Goal: Task Accomplishment & Management: Use online tool/utility

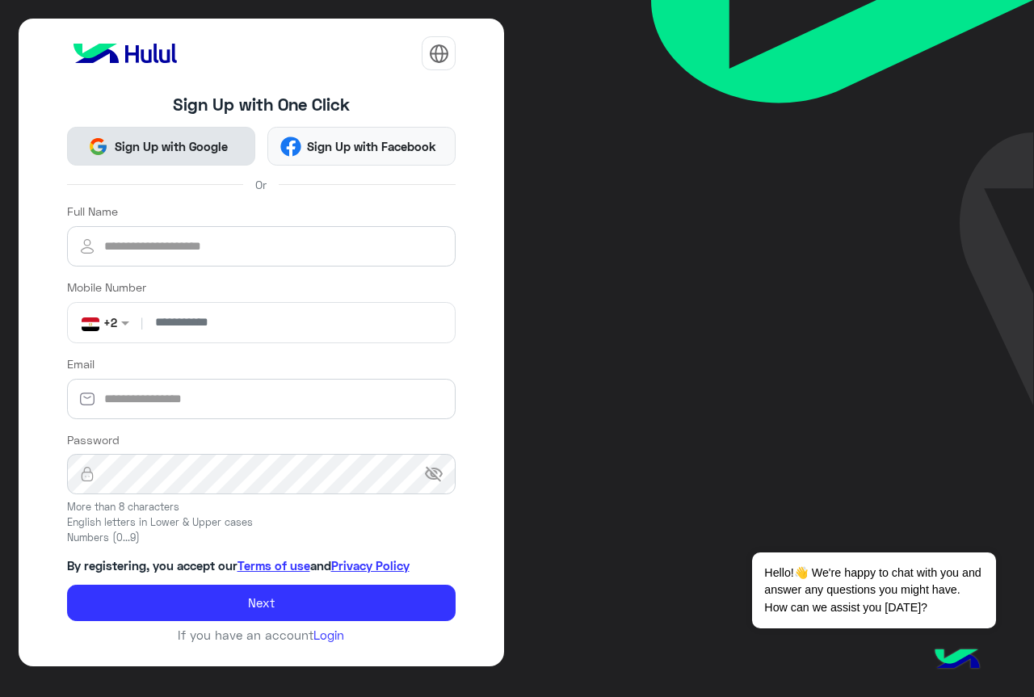
click at [243, 154] on button "Sign Up with Google" at bounding box center [161, 146] width 188 height 39
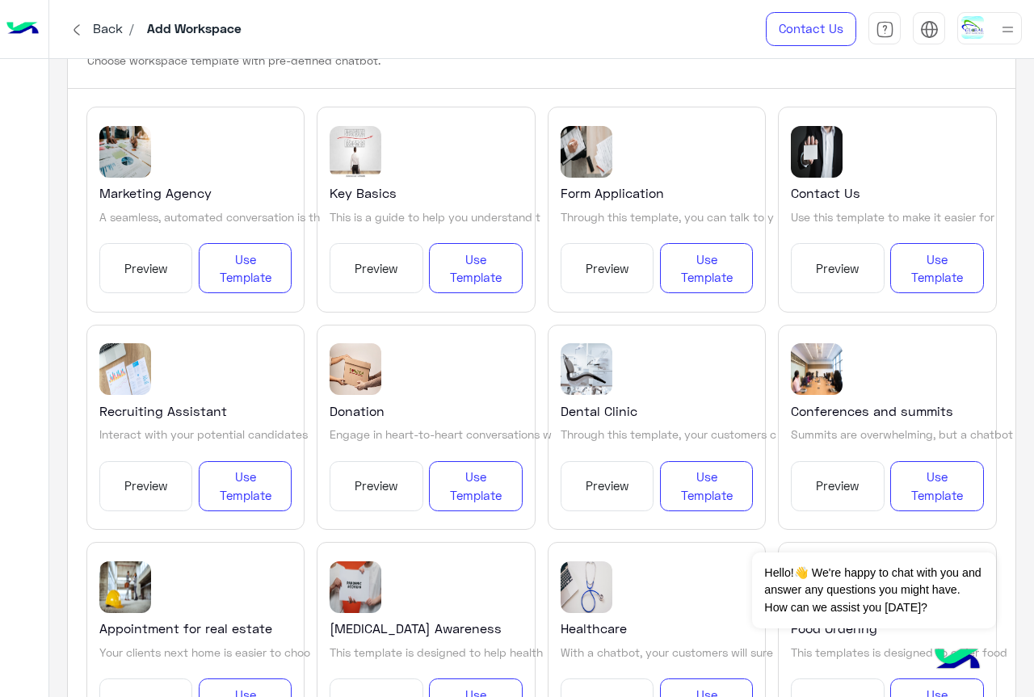
scroll to position [162, 0]
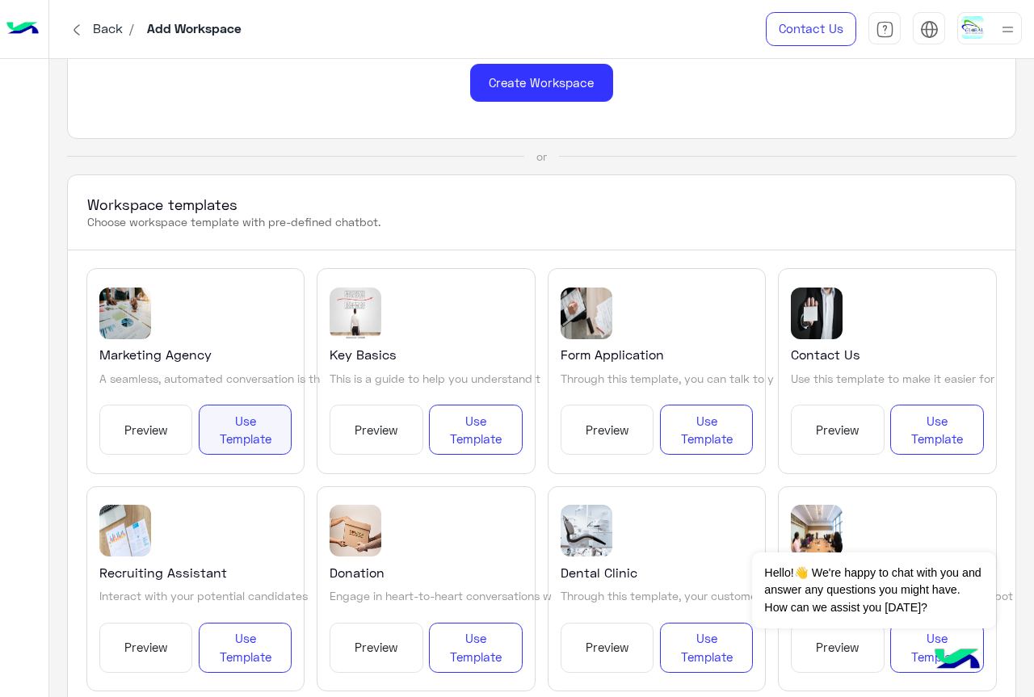
drag, startPoint x: 150, startPoint y: 448, endPoint x: 212, endPoint y: 454, distance: 61.7
click at [211, 454] on div "Preview Use Template" at bounding box center [195, 430] width 193 height 50
click at [234, 419] on button "Use Template" at bounding box center [246, 430] width 94 height 50
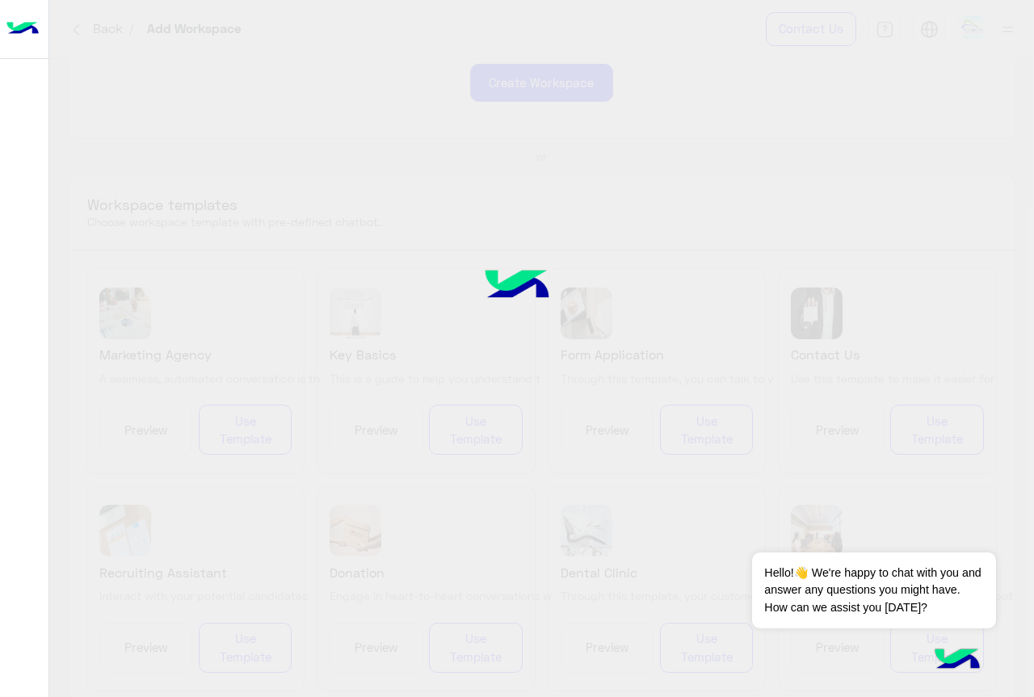
click at [472, 55] on div at bounding box center [517, 348] width 1034 height 697
click at [484, 96] on div at bounding box center [517, 348] width 1034 height 697
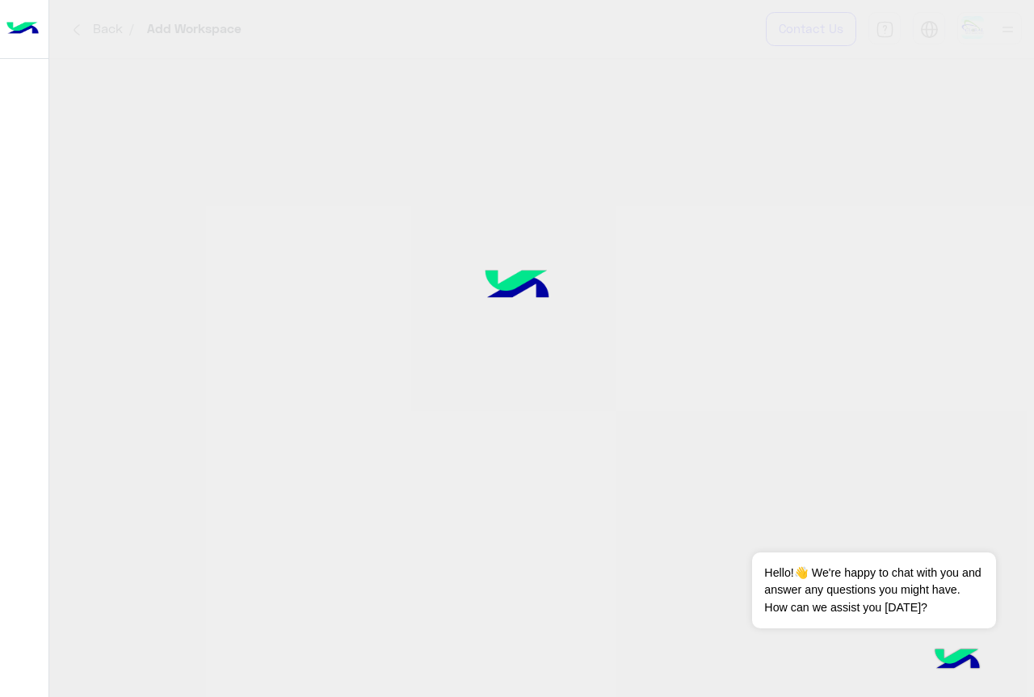
click at [486, 148] on div at bounding box center [517, 348] width 1034 height 697
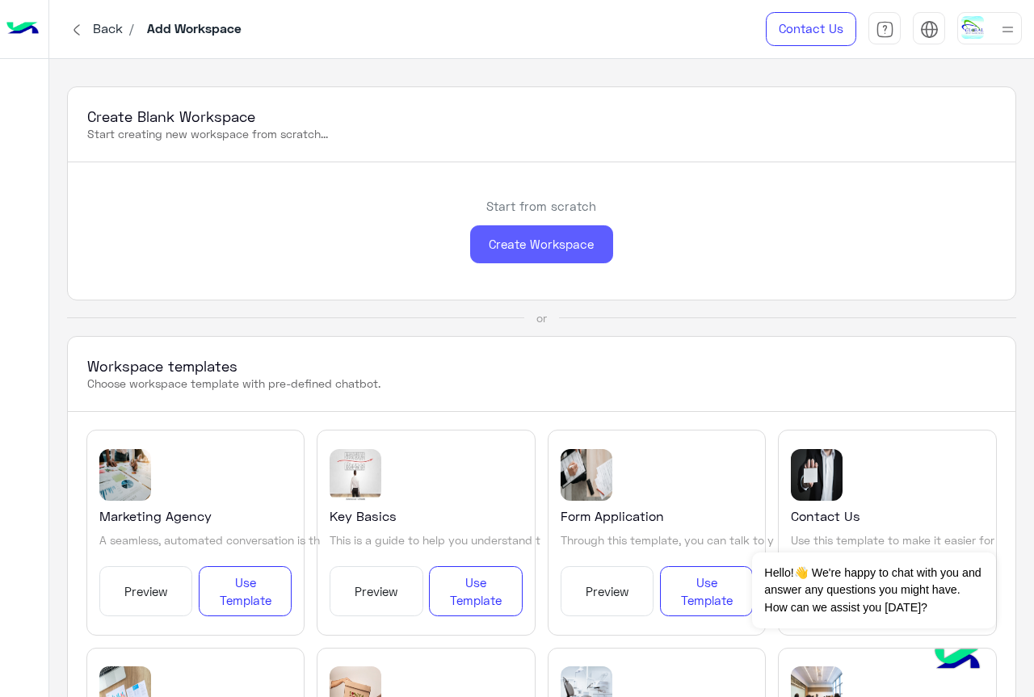
click at [524, 238] on div "Create Workspace" at bounding box center [541, 244] width 143 height 38
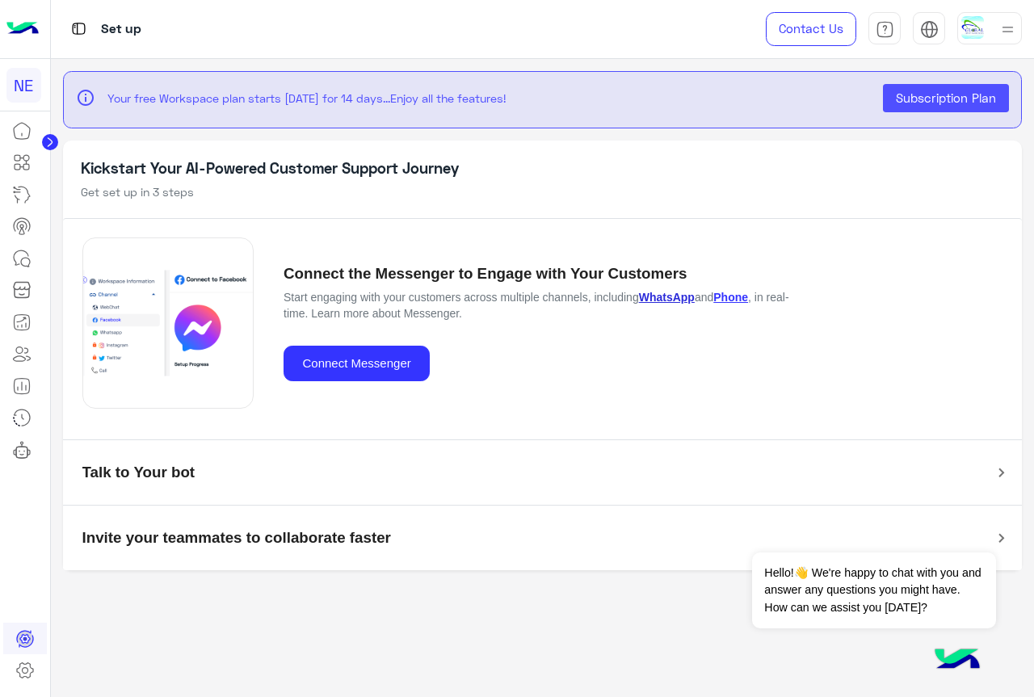
click at [672, 301] on link "WhatsApp" at bounding box center [667, 297] width 56 height 13
click at [672, 318] on p "Start engaging with your customers across multiple channels, including WhatsApp…" at bounding box center [540, 305] width 513 height 32
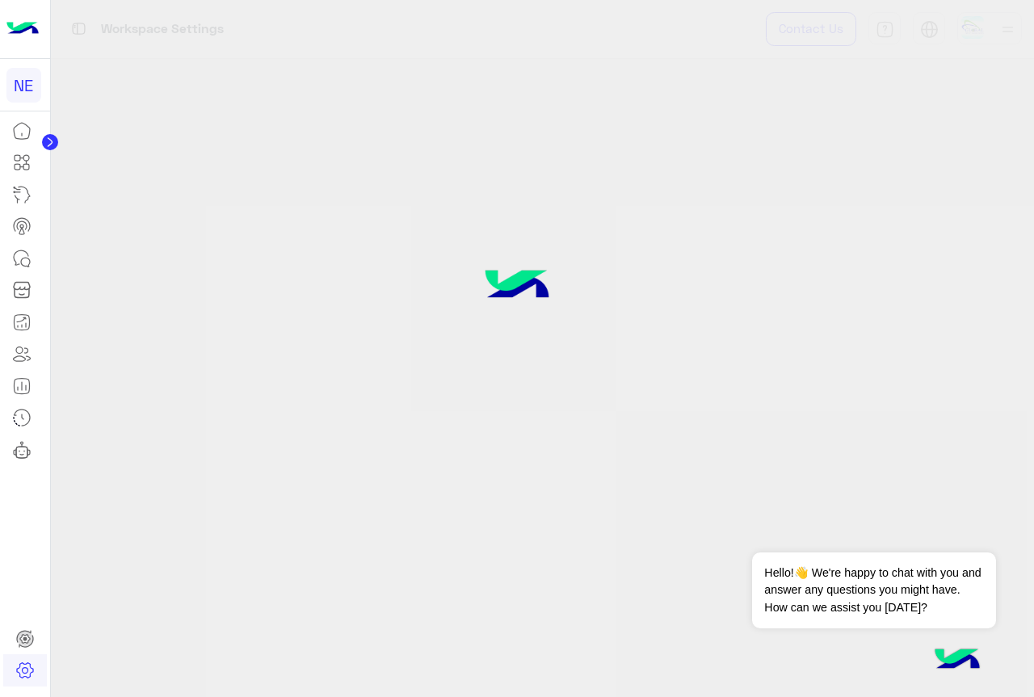
click at [672, 275] on div at bounding box center [517, 348] width 1034 height 697
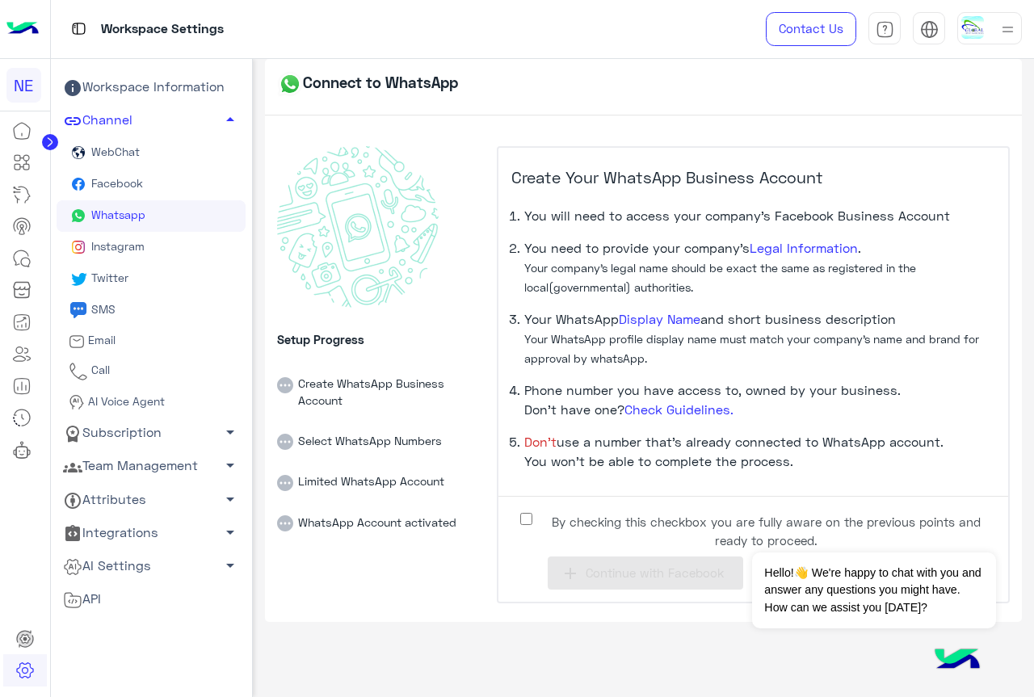
click at [712, 540] on span "By checking this checkbox you are fully aware on the previous points and ready …" at bounding box center [766, 531] width 440 height 36
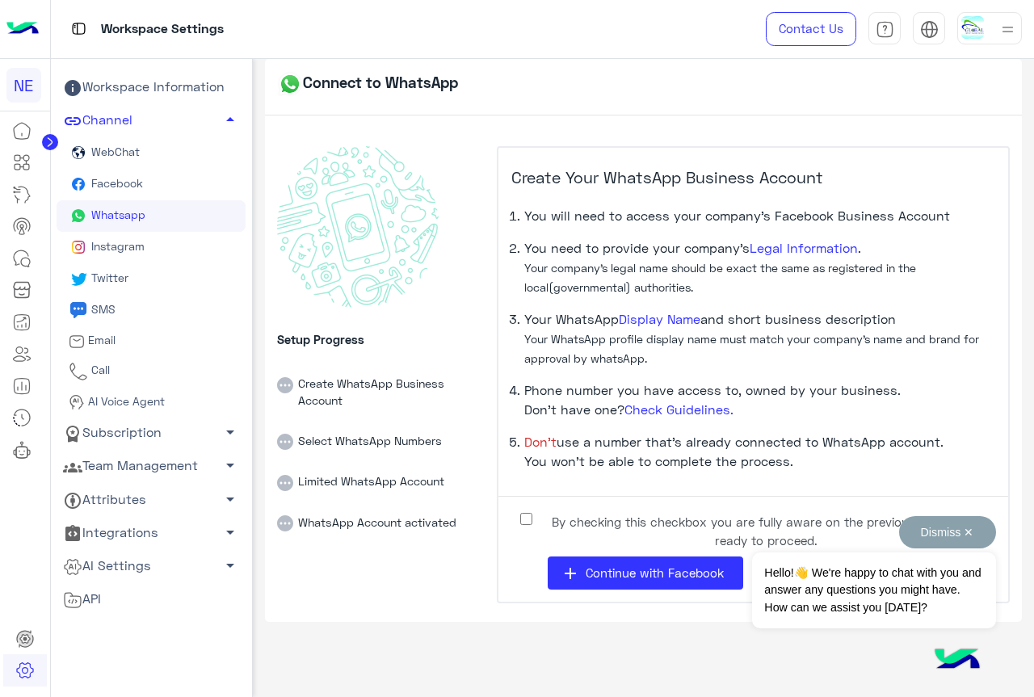
click at [931, 538] on button "Dismiss ✕" at bounding box center [947, 532] width 97 height 32
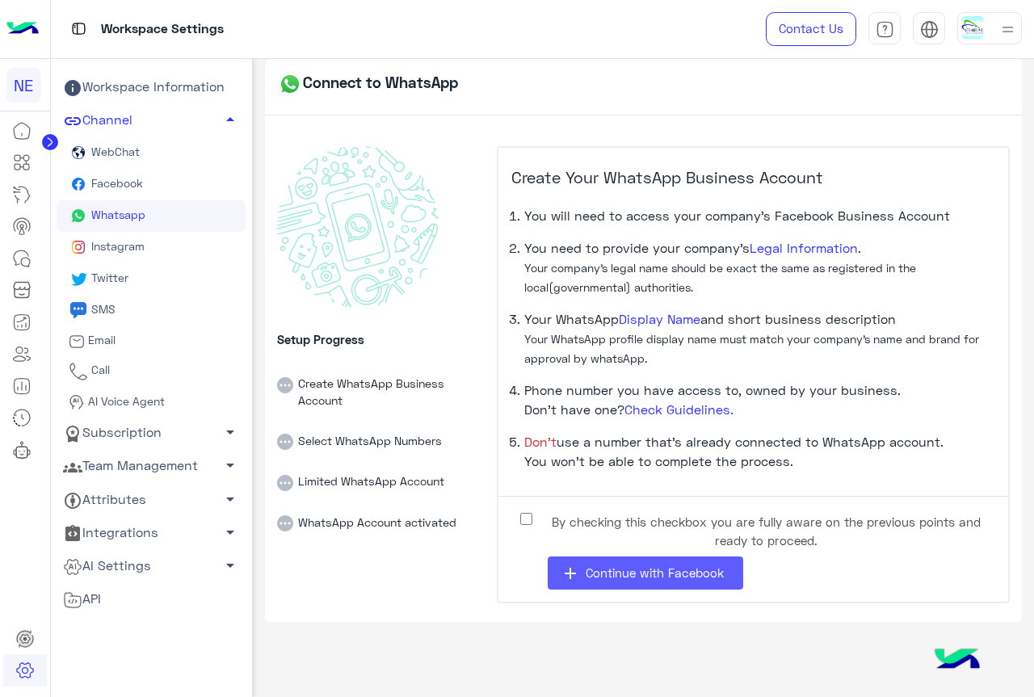
click at [653, 586] on button "add Continue with Facebook" at bounding box center [646, 573] width 196 height 33
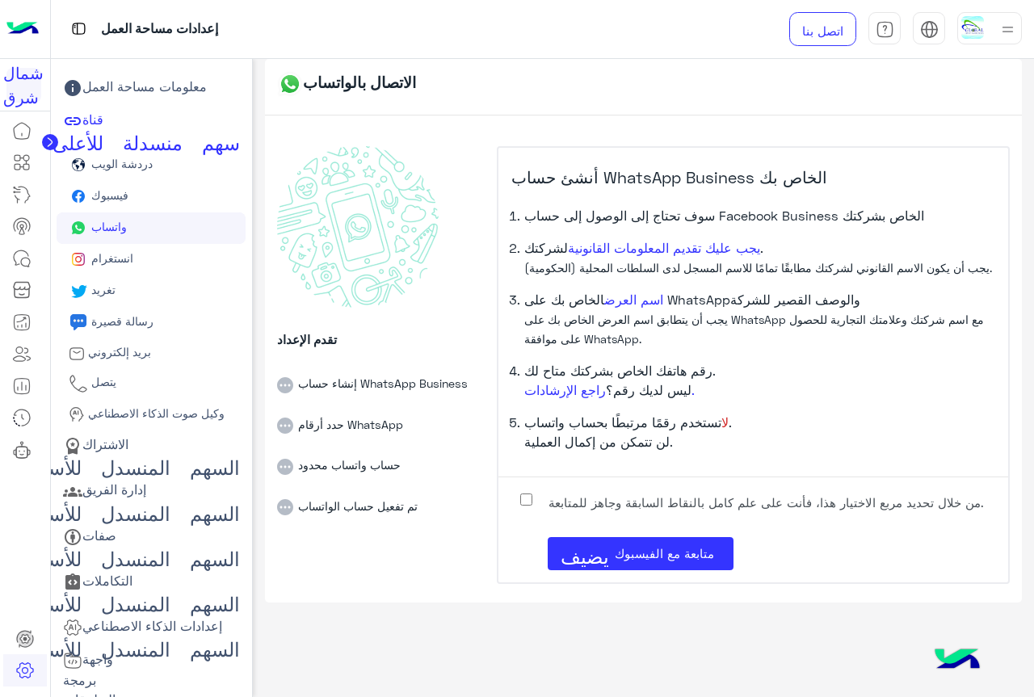
click at [177, 233] on link "واتساب" at bounding box center [151, 229] width 189 height 32
